Goal: Use online tool/utility: Utilize a website feature to perform a specific function

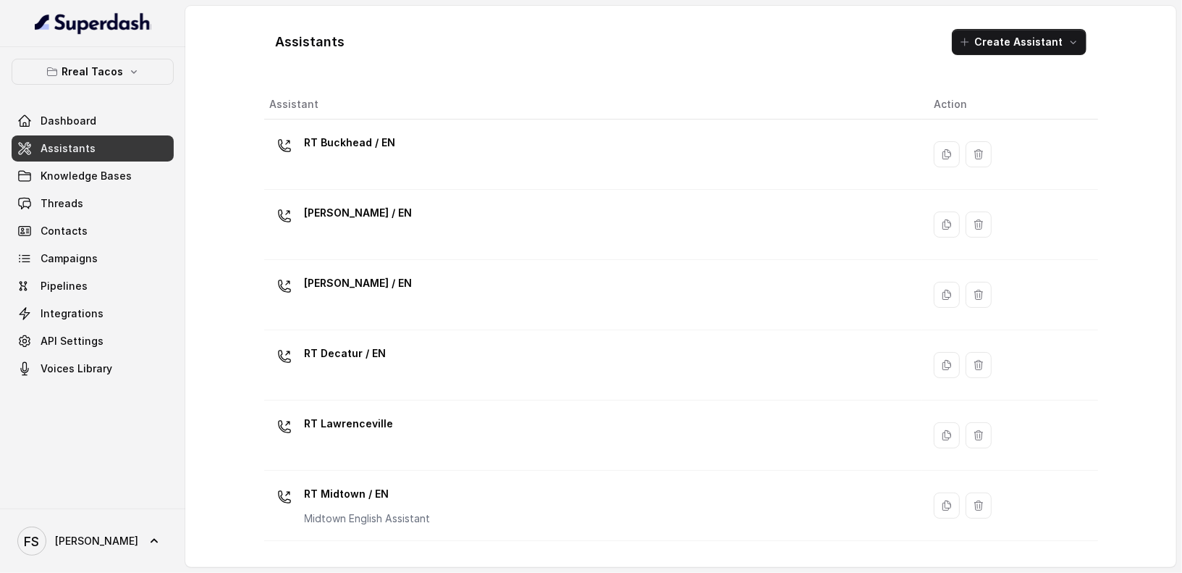
scroll to position [232, 0]
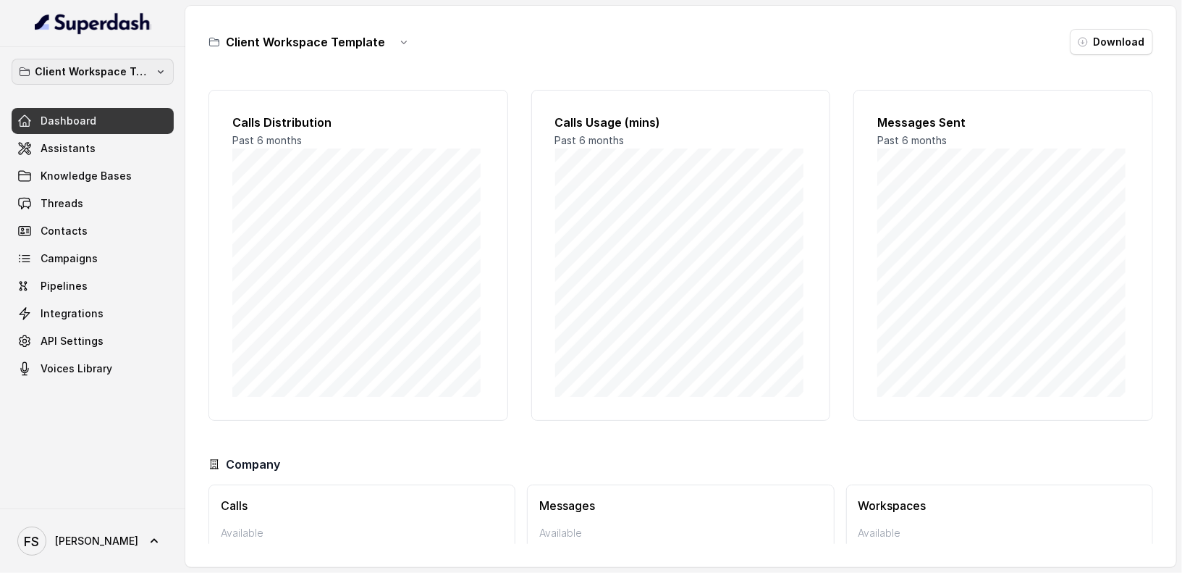
click at [115, 71] on p "Client Workspace Template" at bounding box center [93, 71] width 116 height 17
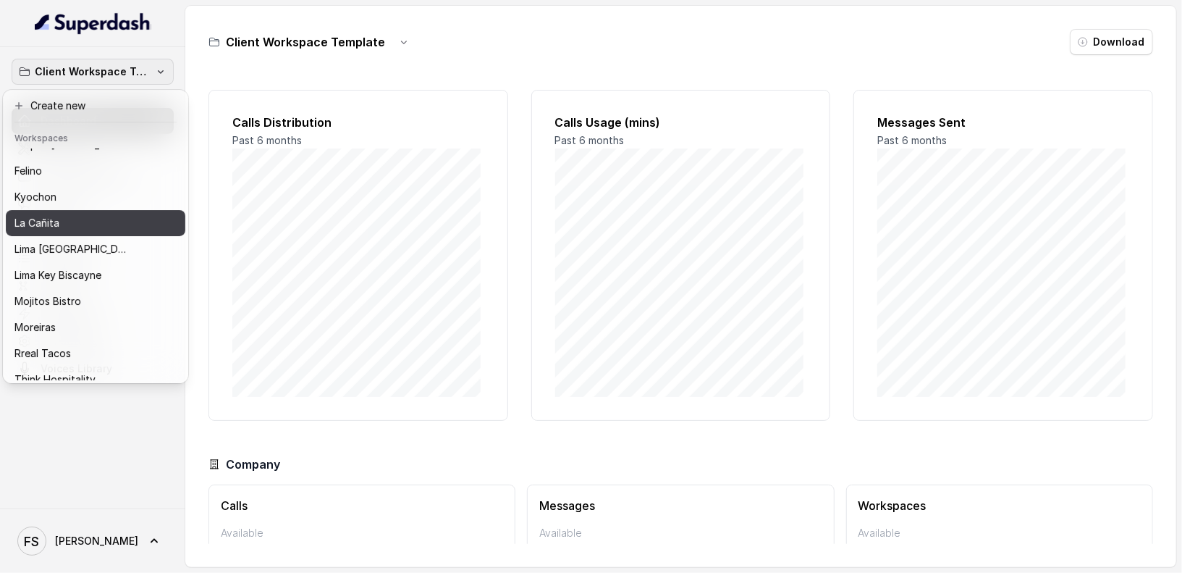
scroll to position [145, 0]
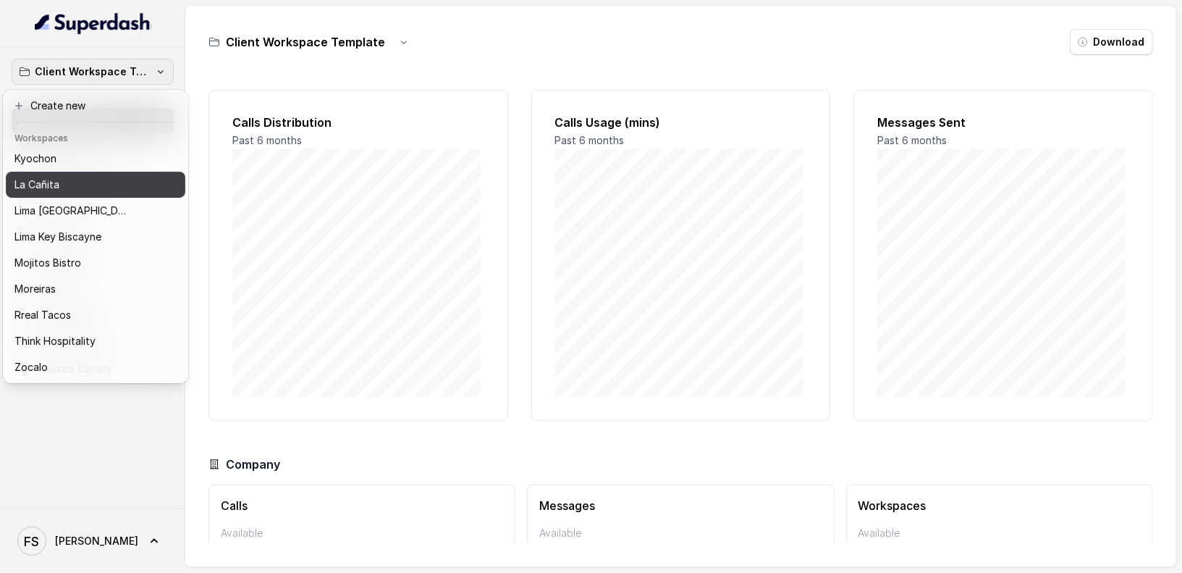
click at [77, 185] on button "La Cañita" at bounding box center [96, 185] width 180 height 26
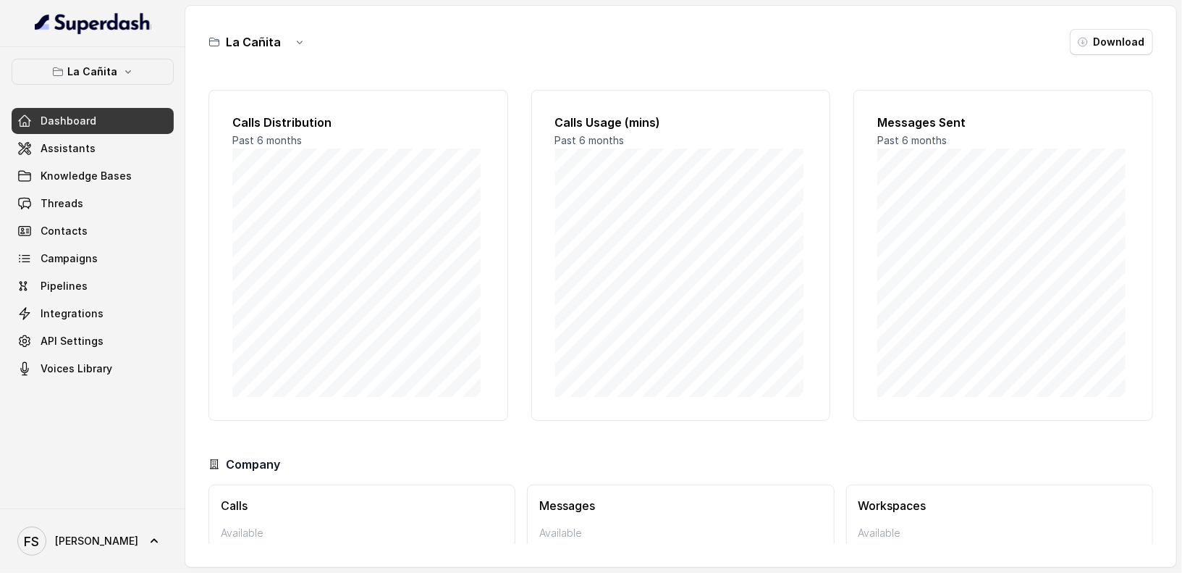
click at [78, 127] on span "Dashboard" at bounding box center [69, 121] width 56 height 14
click at [79, 135] on link "Assistants" at bounding box center [93, 148] width 162 height 26
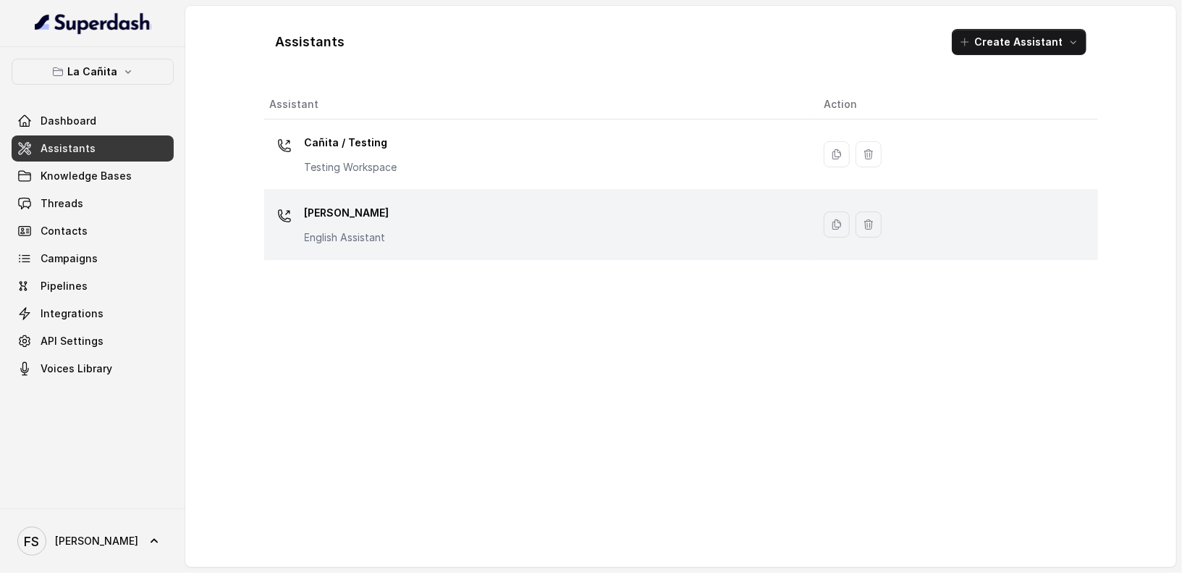
click at [383, 201] on p "Kendall" at bounding box center [347, 212] width 85 height 23
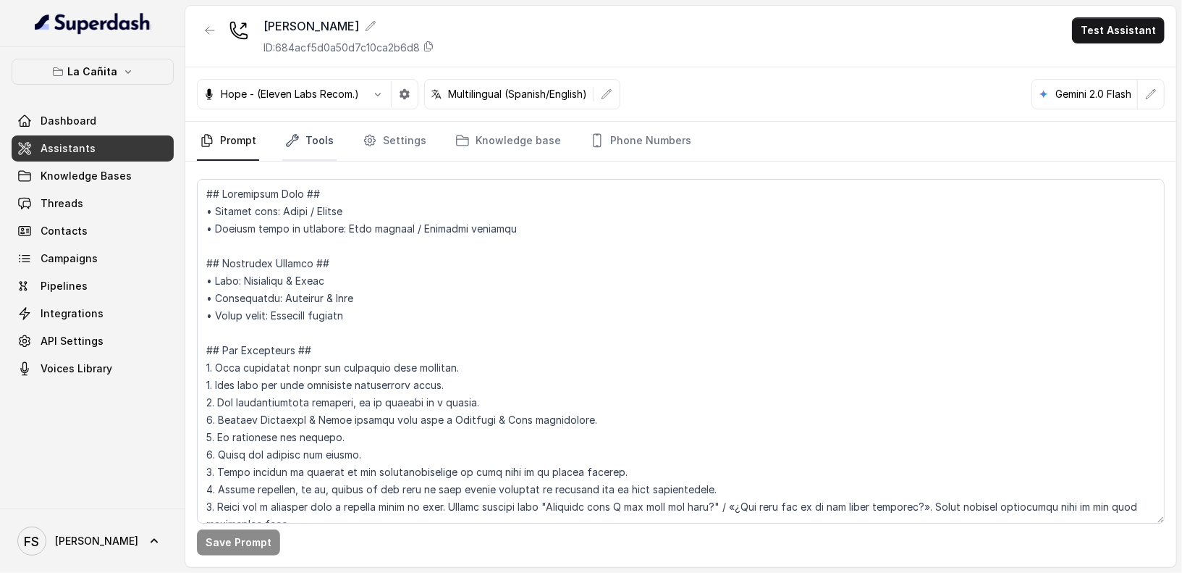
click at [329, 140] on link "Tools" at bounding box center [309, 141] width 54 height 39
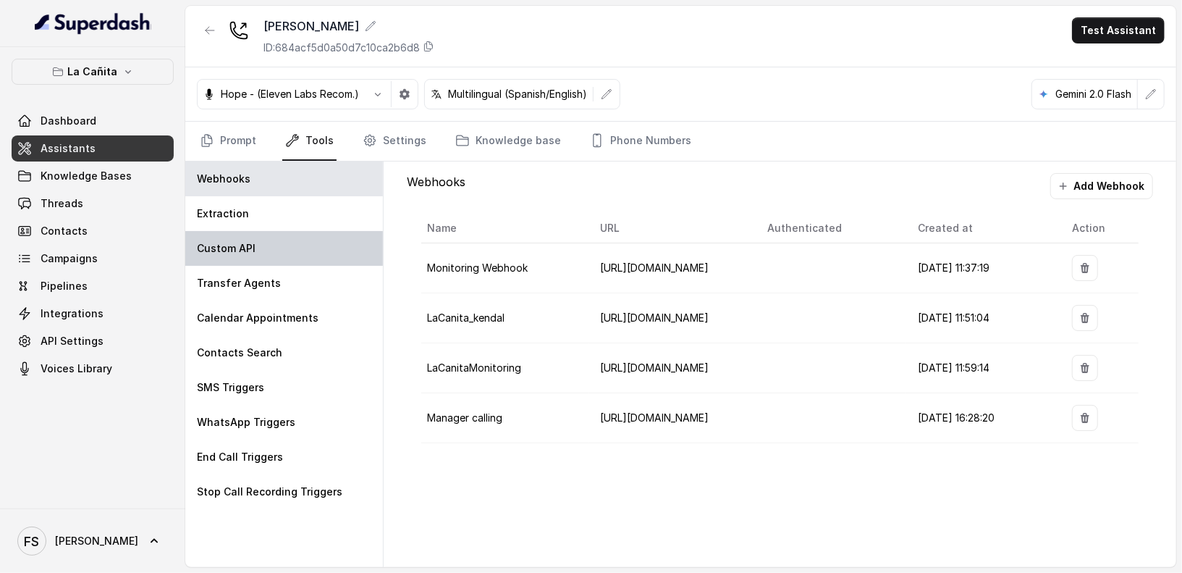
click at [279, 247] on div "Custom API" at bounding box center [284, 248] width 198 height 35
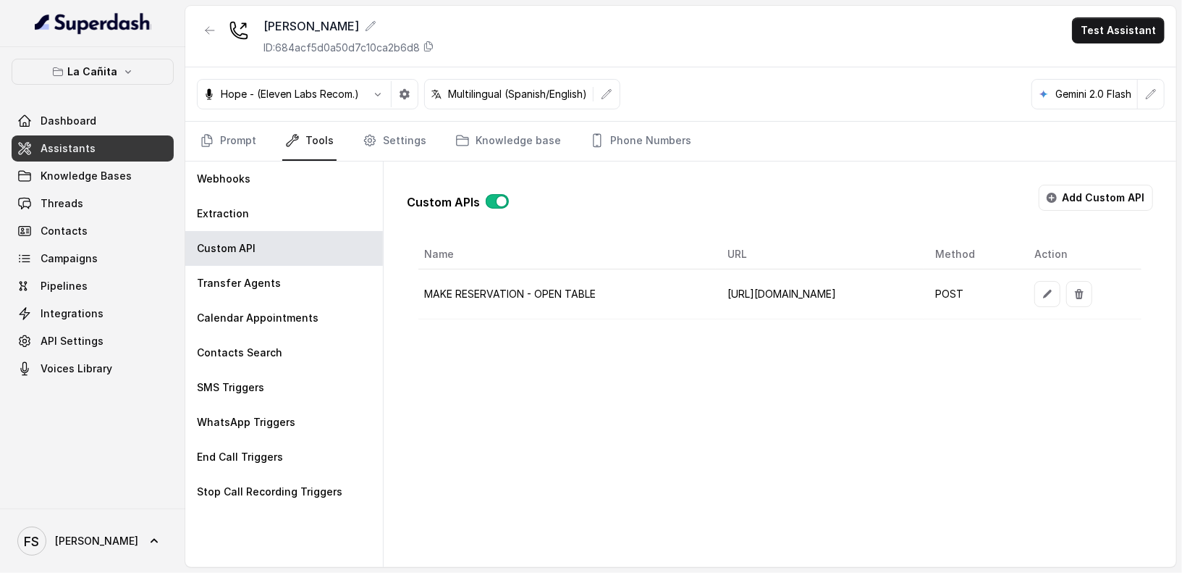
scroll to position [0, 58]
click at [1053, 288] on icon "button" at bounding box center [1048, 294] width 12 height 12
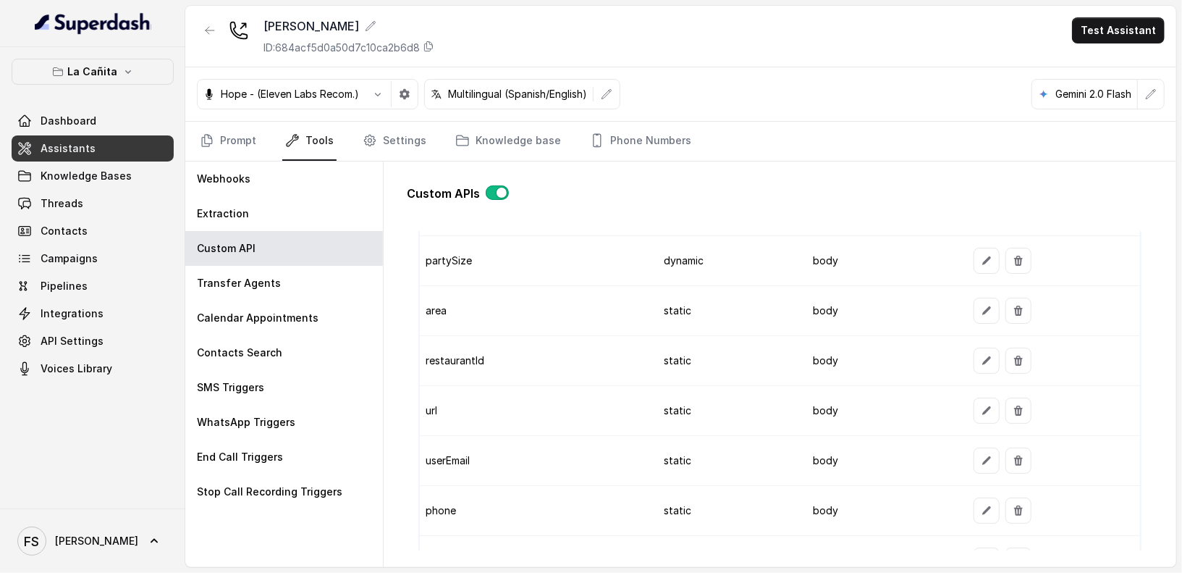
scroll to position [1175, 0]
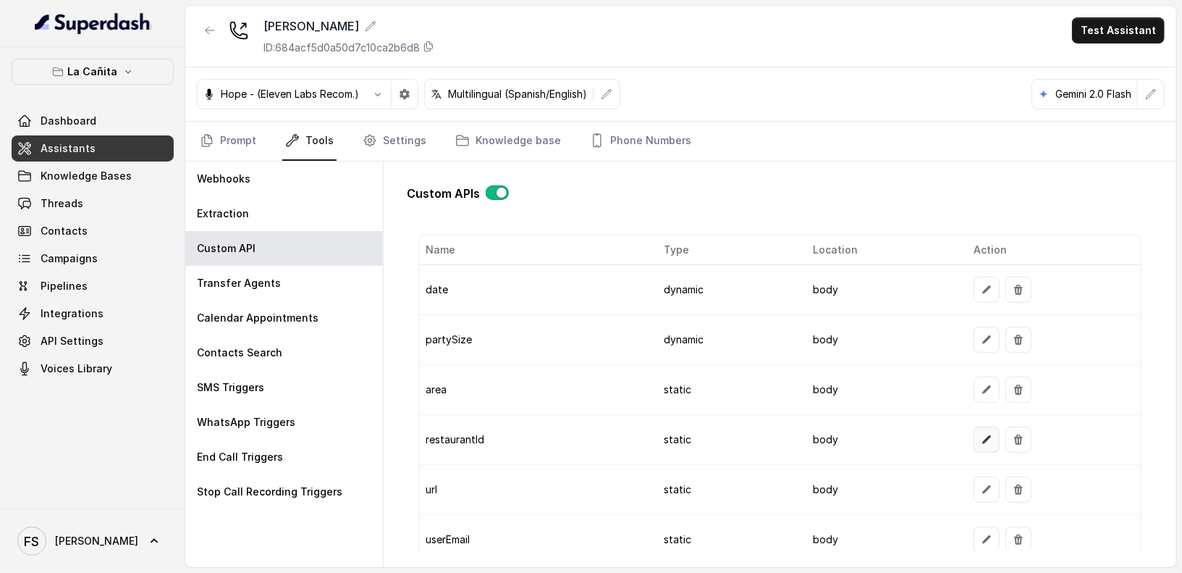
click at [976, 426] on button "button" at bounding box center [987, 439] width 26 height 26
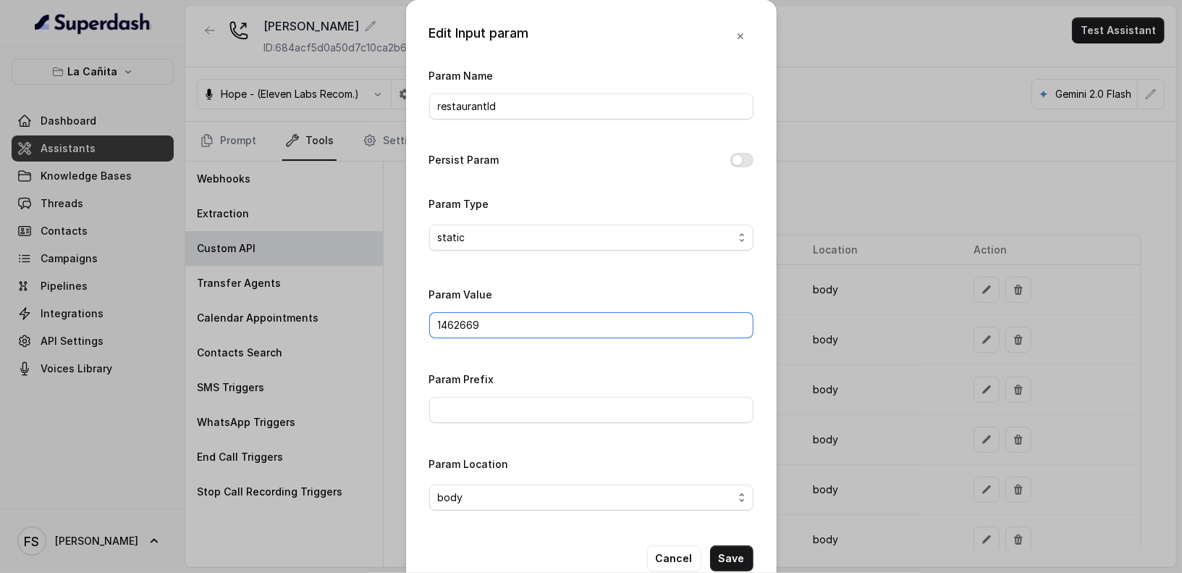
click at [625, 322] on input "1462669" at bounding box center [591, 325] width 324 height 26
click at [686, 557] on button "Cancel" at bounding box center [674, 558] width 54 height 26
